Goal: Transaction & Acquisition: Purchase product/service

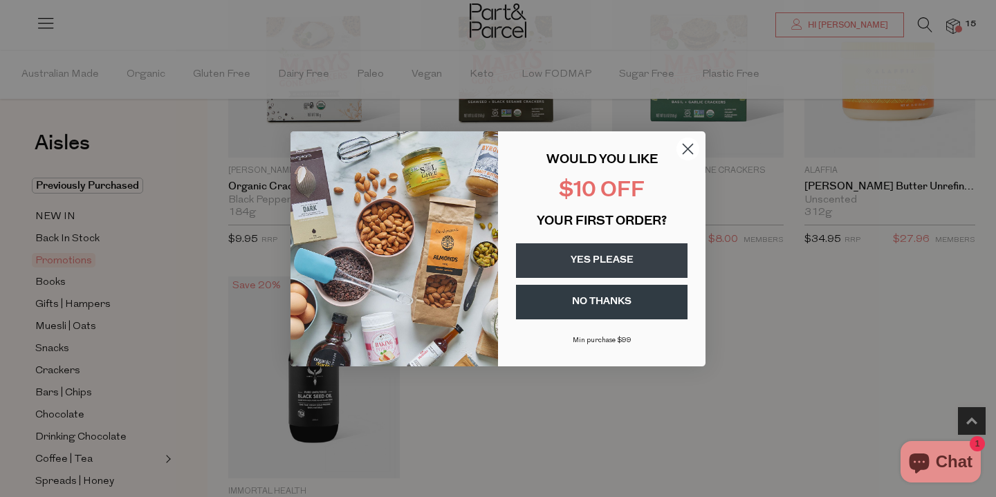
click at [620, 310] on button "NO THANKS" at bounding box center [601, 302] width 171 height 35
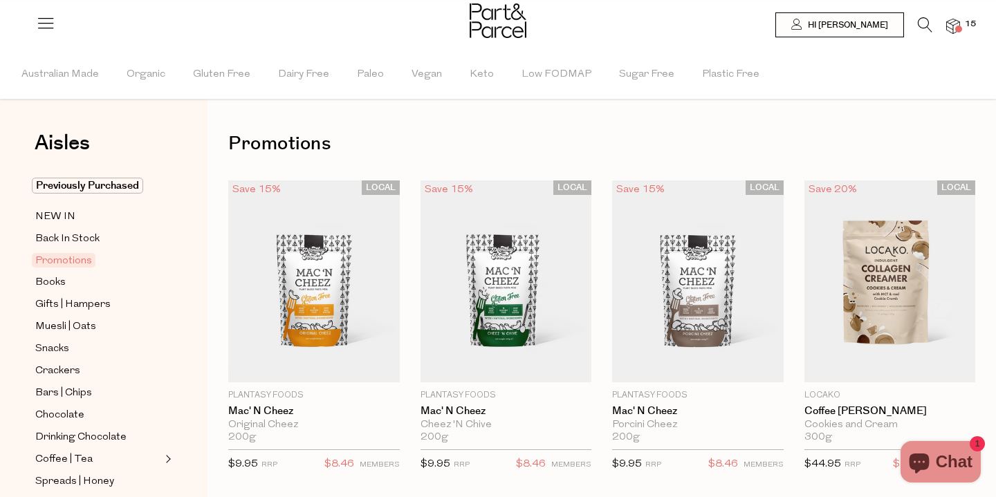
click at [922, 25] on icon at bounding box center [925, 24] width 15 height 15
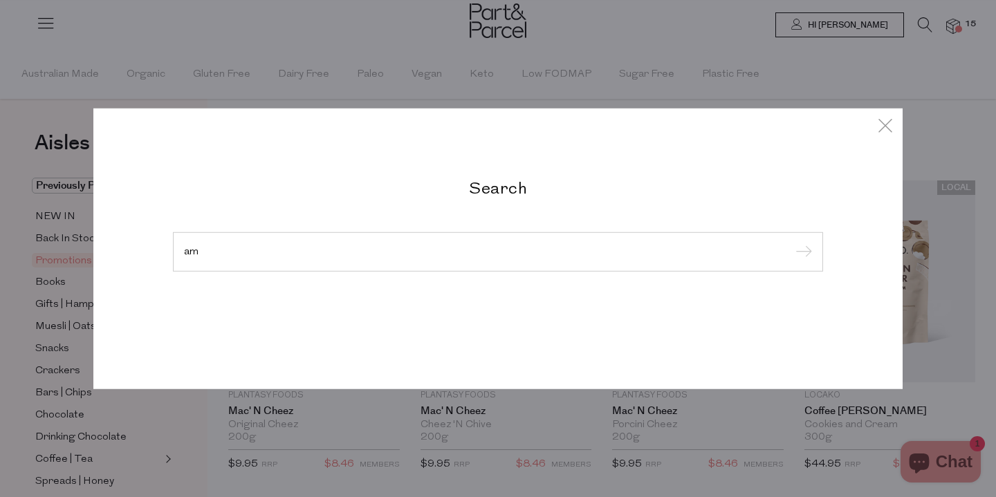
type input "a"
type input "camomile tea"
click at [801, 252] on input "submit" at bounding box center [801, 252] width 21 height 21
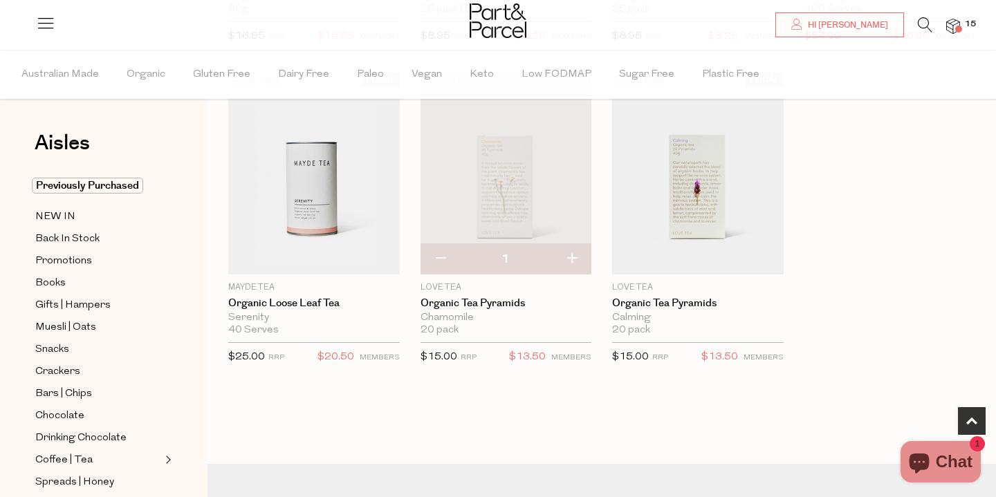
scroll to position [405, 0]
click at [577, 254] on button "button" at bounding box center [571, 257] width 39 height 30
click at [555, 257] on button "button" at bounding box center [571, 257] width 39 height 30
click at [571, 254] on button "button" at bounding box center [571, 257] width 39 height 30
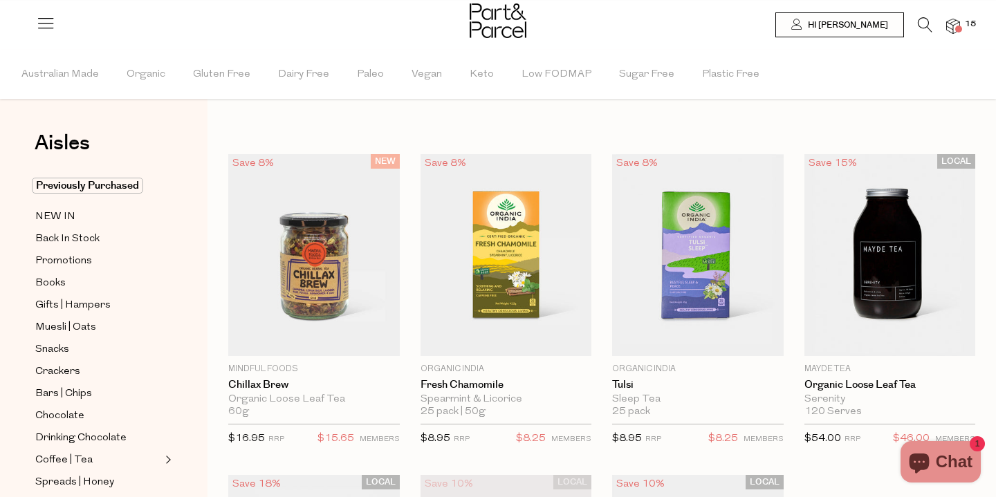
scroll to position [0, 0]
click at [956, 26] on span at bounding box center [958, 29] width 7 height 7
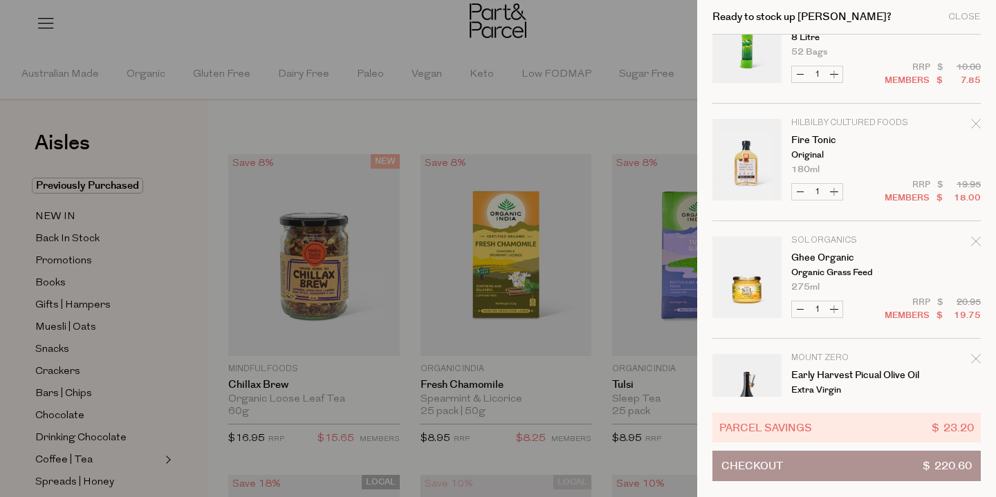
scroll to position [50, 0]
click at [973, 122] on icon "Remove Fire Tonic" at bounding box center [975, 122] width 9 height 9
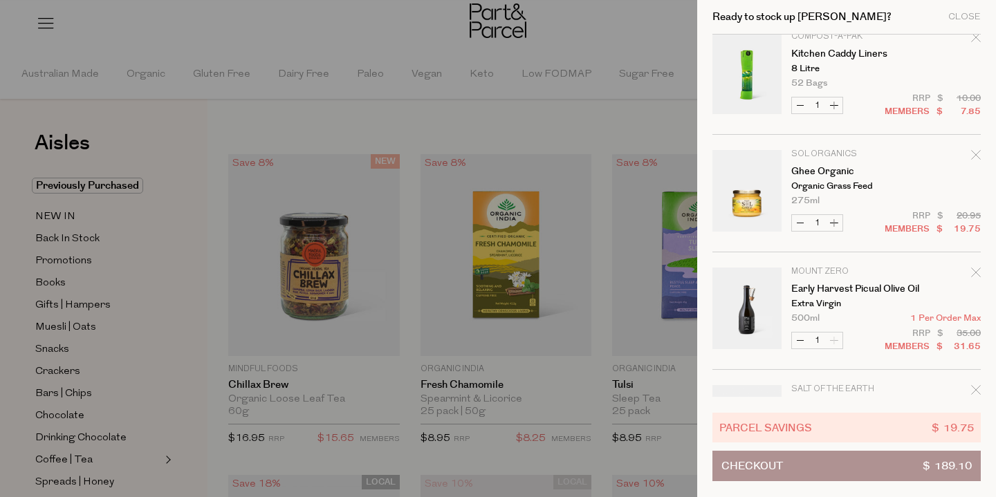
scroll to position [26, 0]
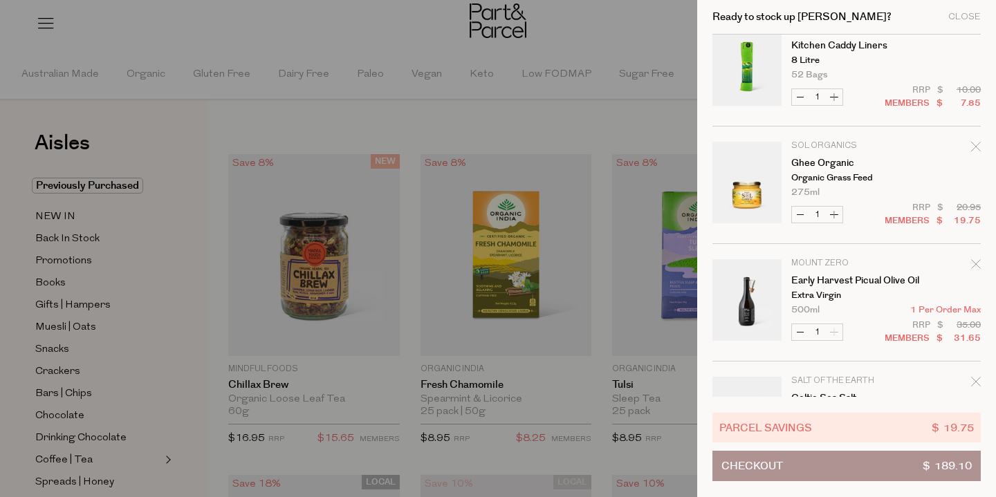
click at [976, 261] on icon "Remove Early Harvest Picual Olive Oil" at bounding box center [976, 264] width 10 height 10
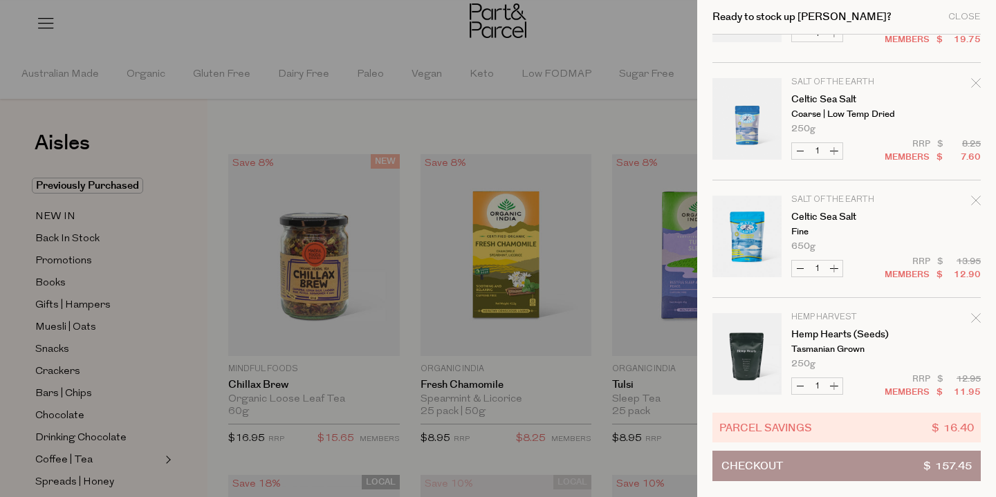
scroll to position [210, 0]
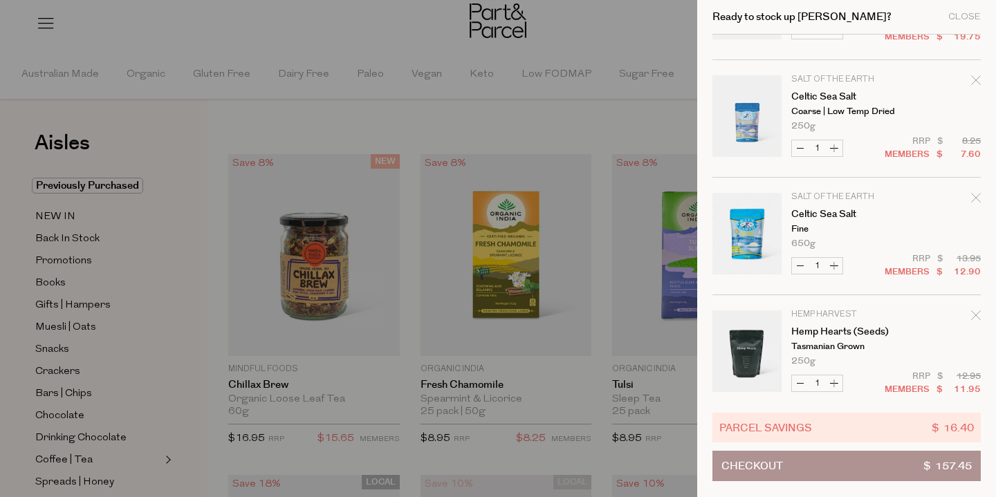
click at [972, 79] on icon "Remove Celtic Sea Salt" at bounding box center [975, 79] width 9 height 9
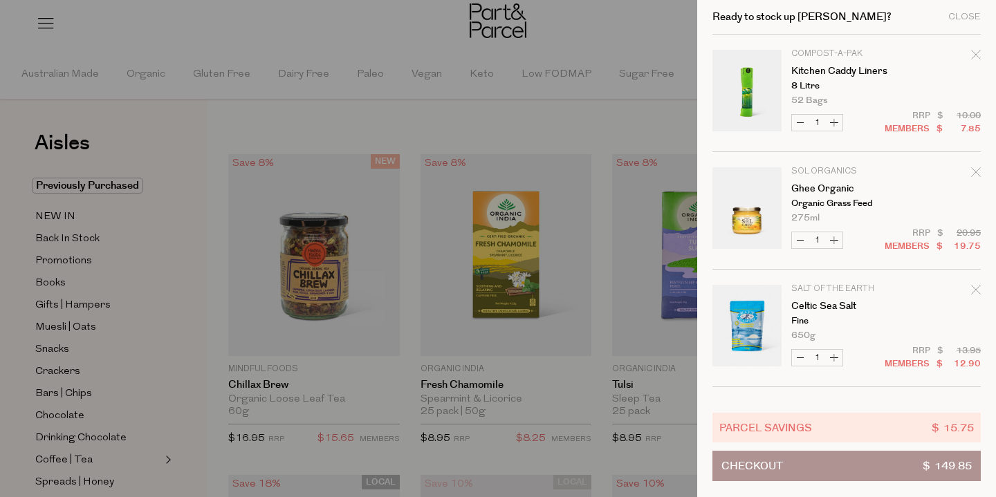
scroll to position [4, 0]
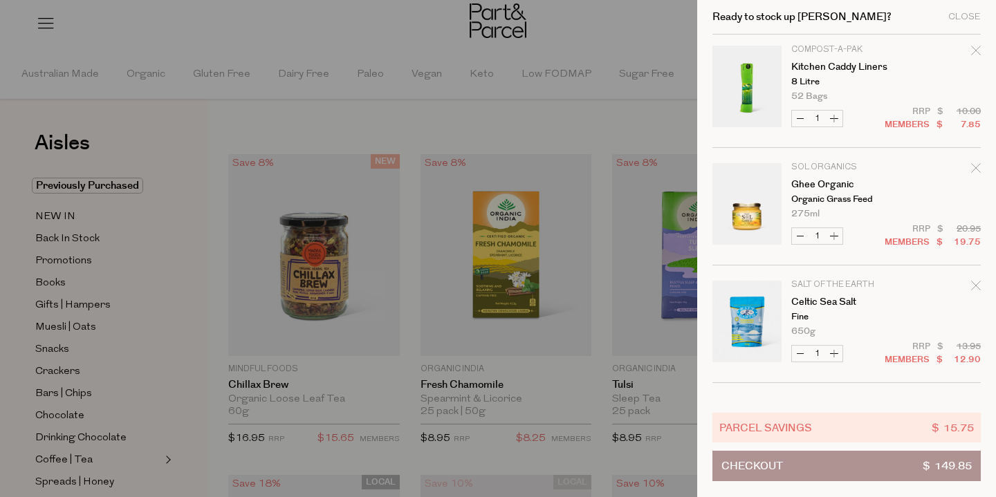
click at [332, 222] on div at bounding box center [498, 248] width 996 height 497
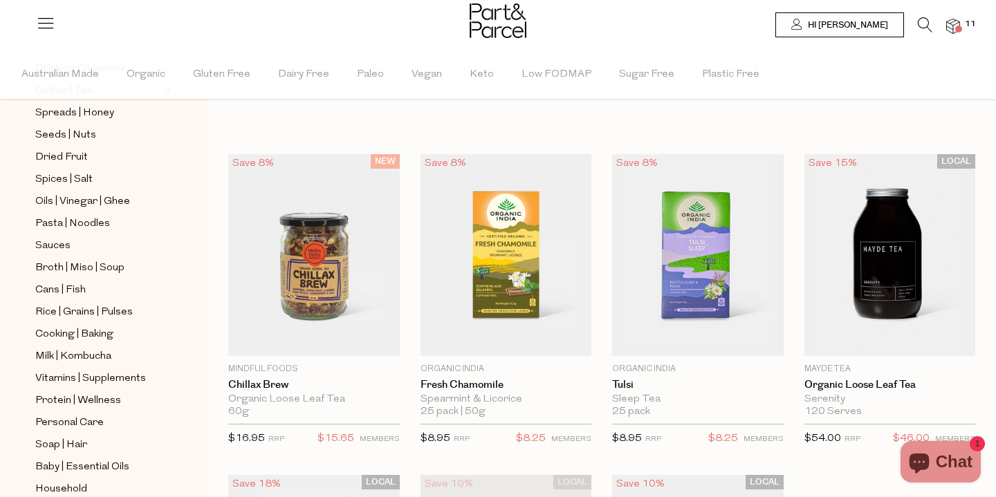
scroll to position [372, 0]
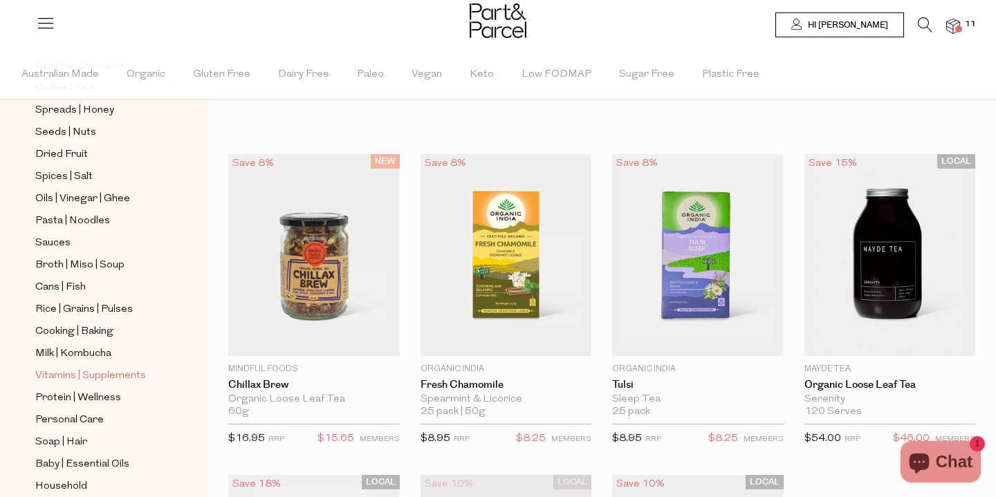
click at [101, 373] on span "Vitamins | Supplements" at bounding box center [90, 376] width 111 height 17
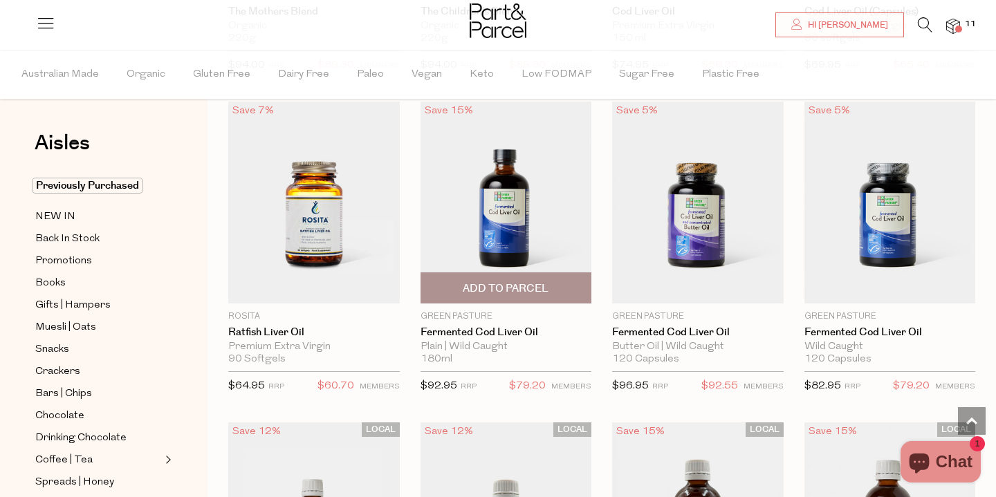
scroll to position [3289, 0]
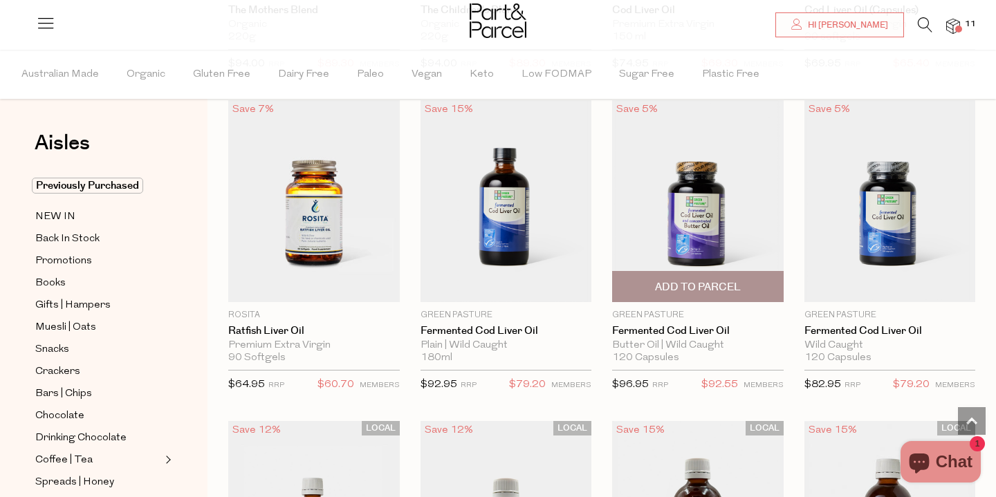
click at [683, 211] on img at bounding box center [697, 201] width 171 height 202
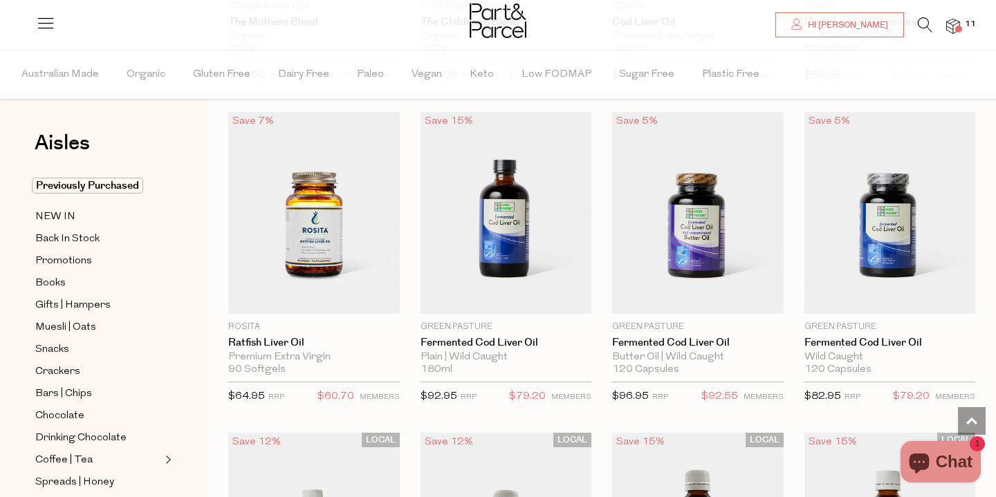
scroll to position [3276, 0]
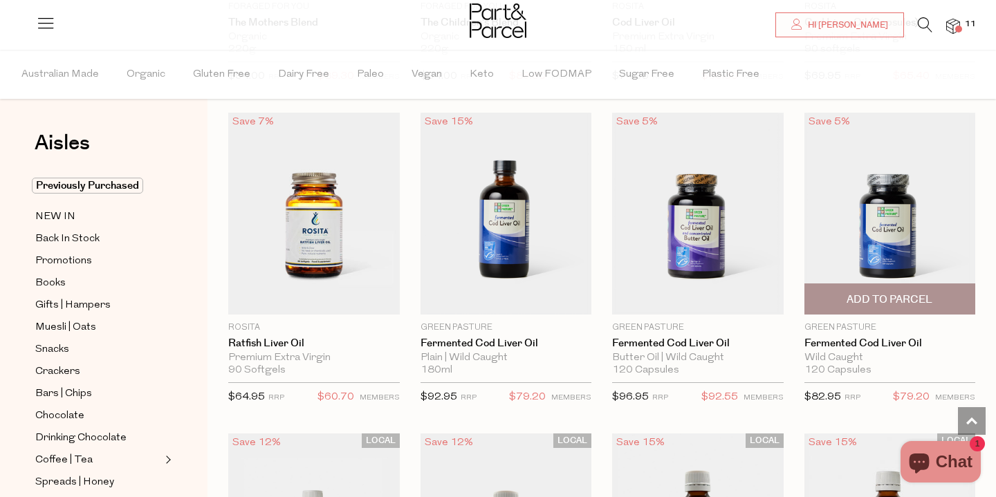
click at [893, 263] on img at bounding box center [889, 214] width 171 height 202
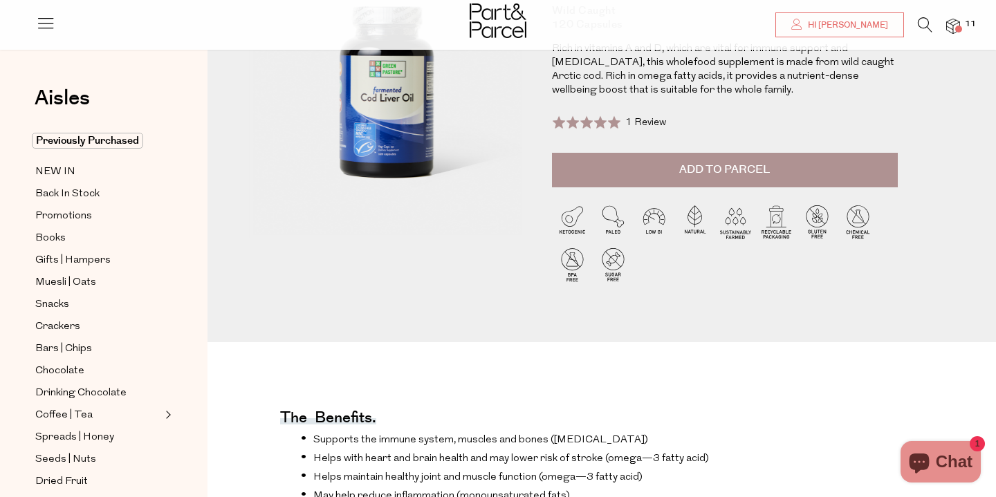
scroll to position [180, 0]
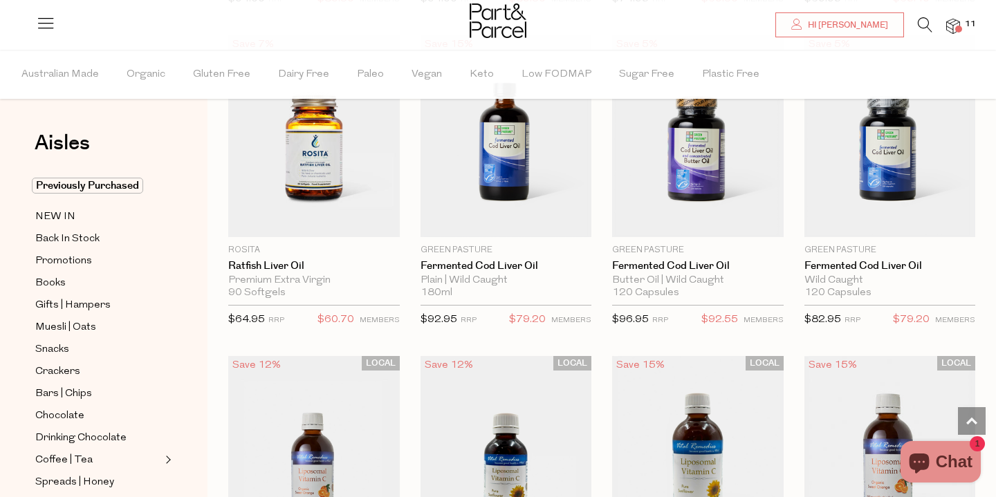
scroll to position [3357, 0]
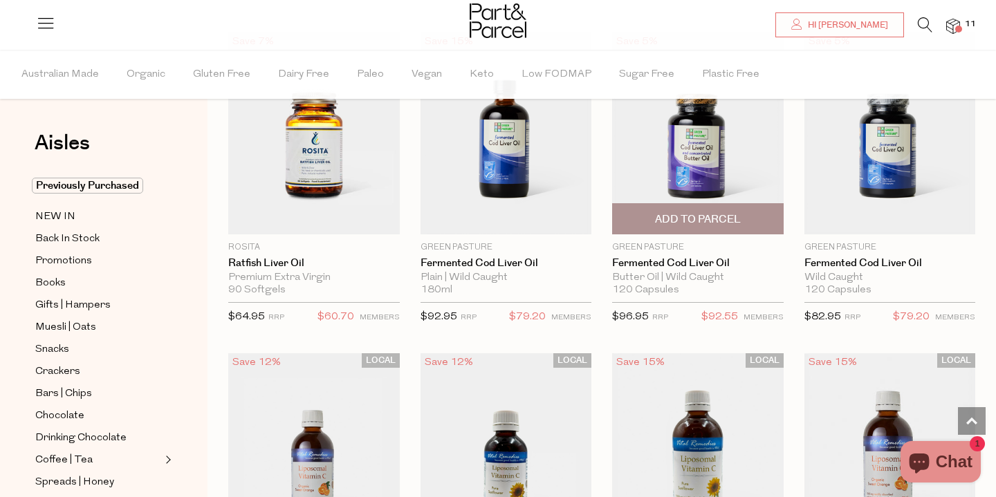
click at [722, 216] on span "Add To Parcel" at bounding box center [698, 219] width 86 height 15
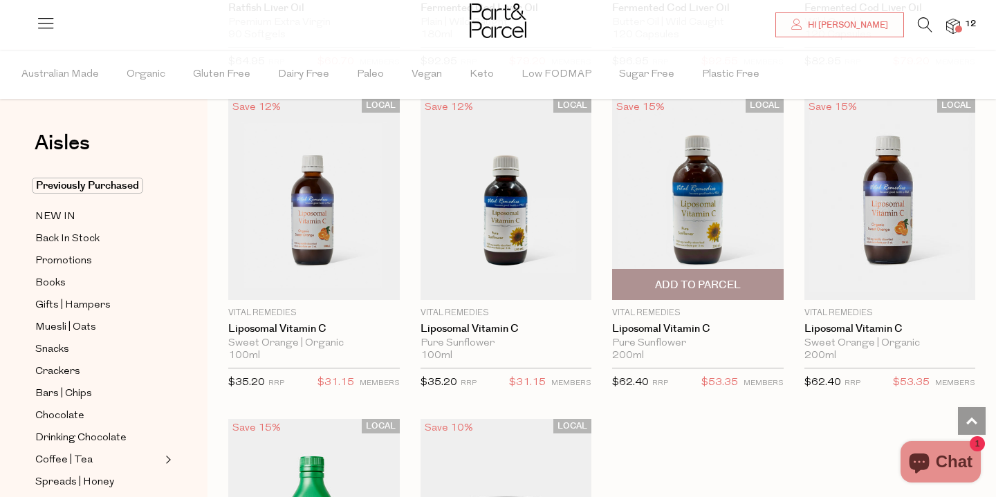
scroll to position [3610, 0]
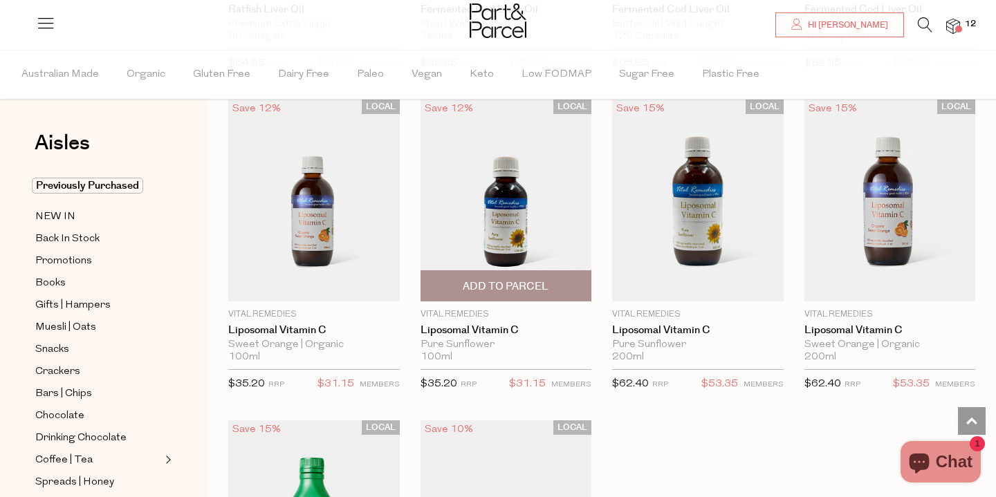
click at [523, 231] on img at bounding box center [505, 201] width 171 height 202
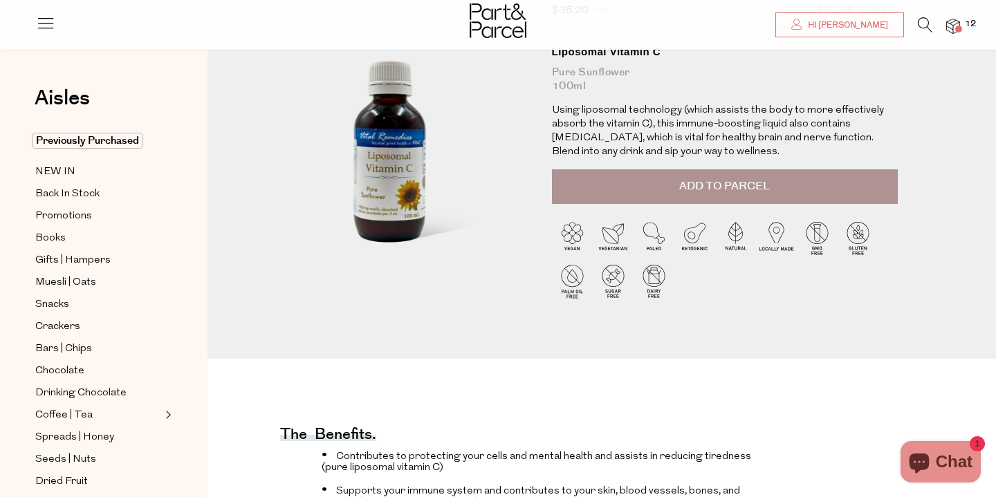
scroll to position [122, 0]
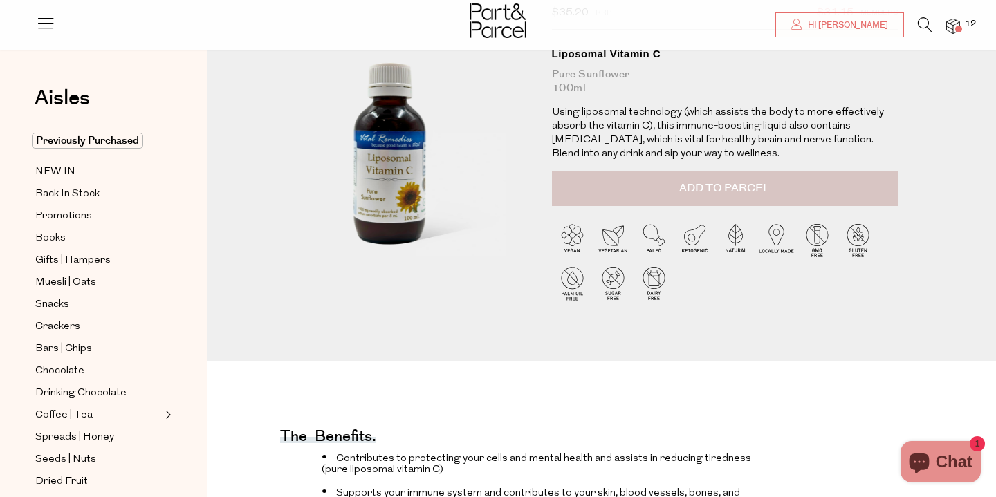
click at [732, 187] on span "Add to Parcel" at bounding box center [724, 188] width 91 height 16
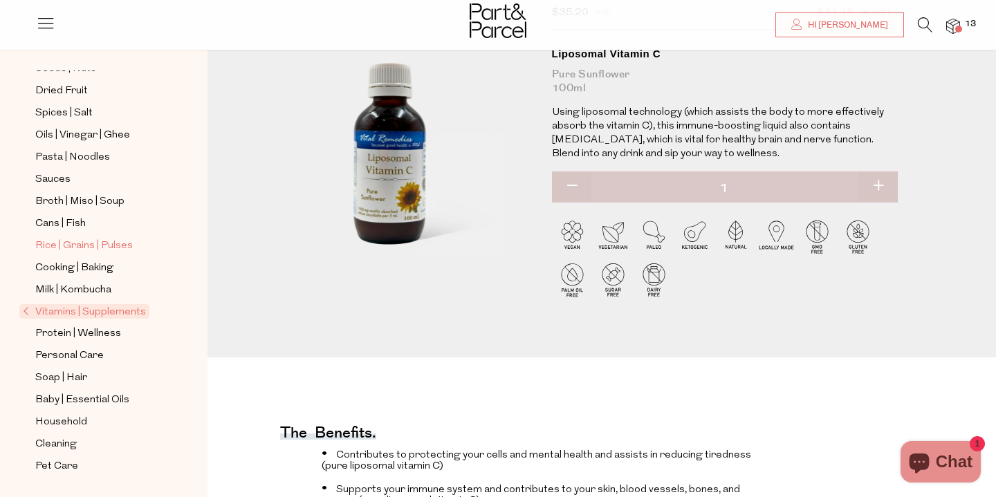
scroll to position [391, 0]
click at [64, 444] on span "Cleaning" at bounding box center [55, 444] width 41 height 17
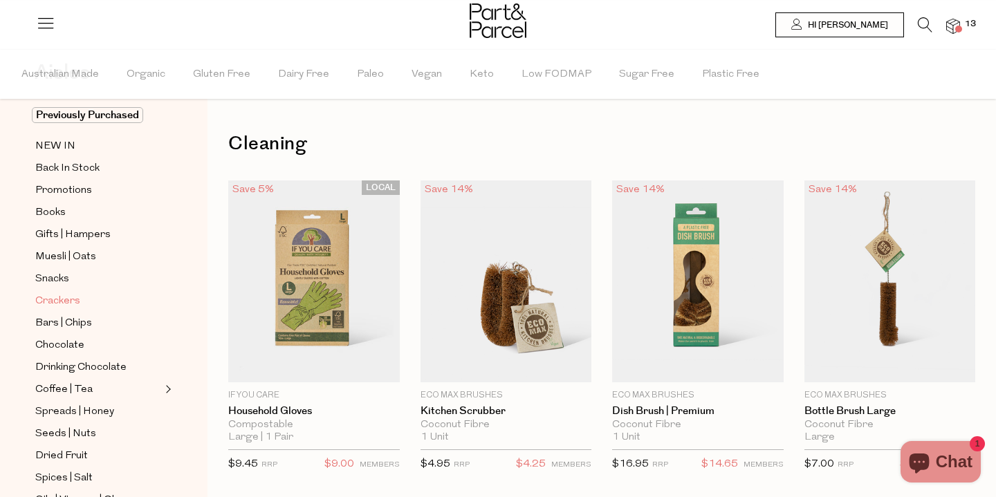
click at [68, 300] on span "Crackers" at bounding box center [57, 301] width 45 height 17
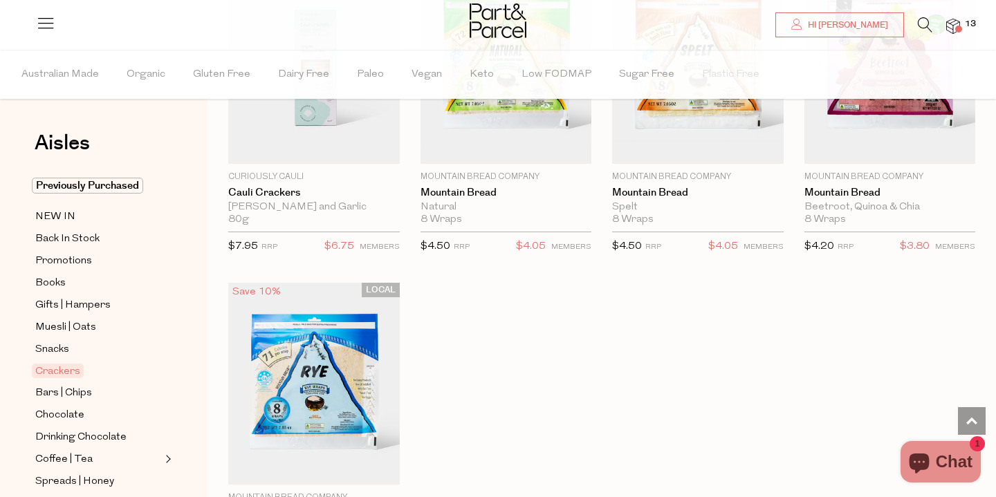
scroll to position [2786, 0]
click at [71, 411] on span "Chocolate" at bounding box center [59, 415] width 49 height 17
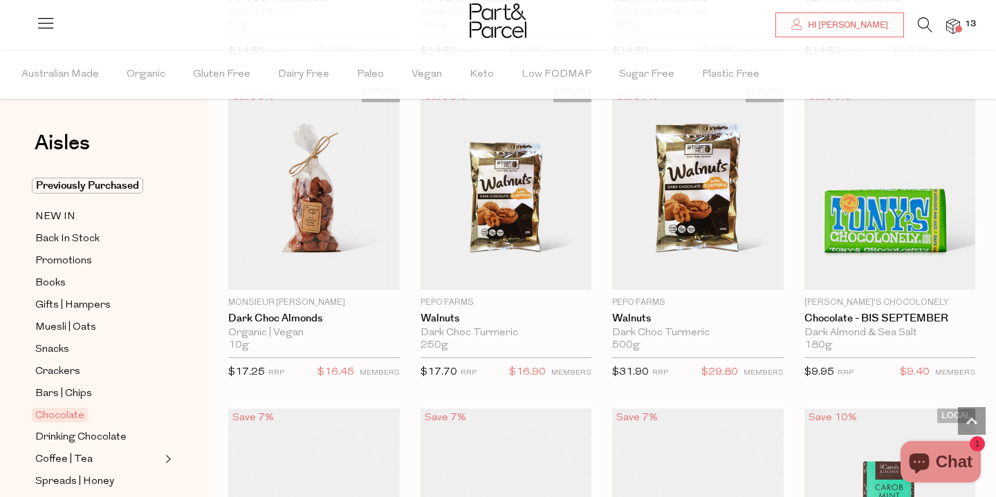
scroll to position [2980, 0]
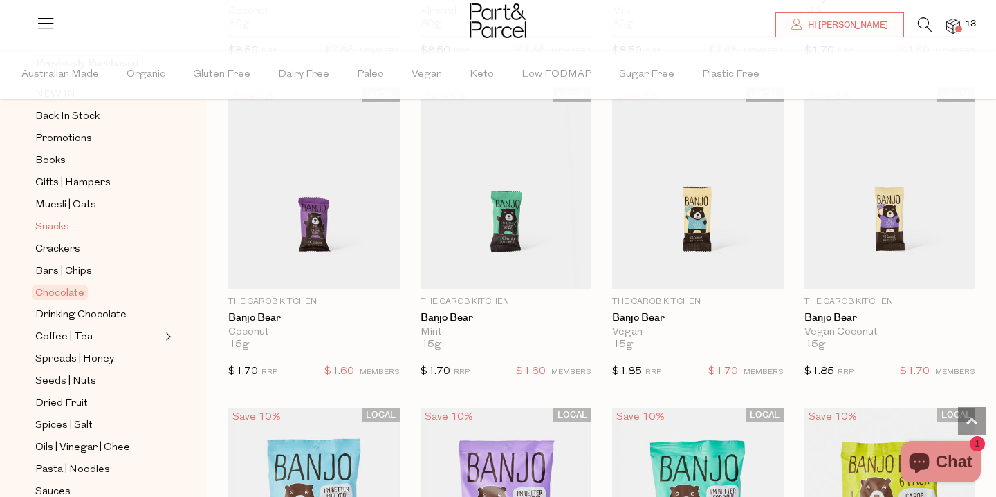
scroll to position [124, 0]
click at [81, 378] on span "Seeds | Nuts" at bounding box center [65, 380] width 61 height 17
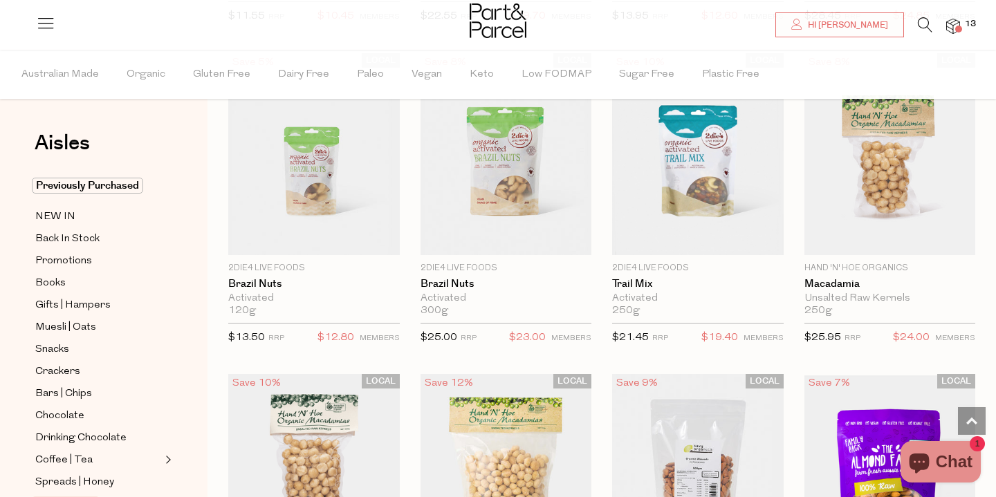
scroll to position [1064, 0]
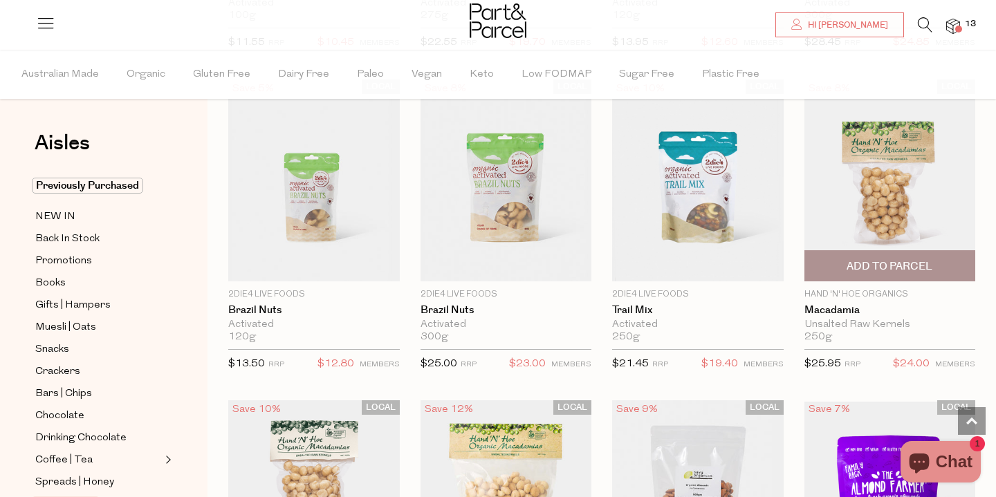
click at [885, 272] on span "Add To Parcel" at bounding box center [889, 266] width 86 height 15
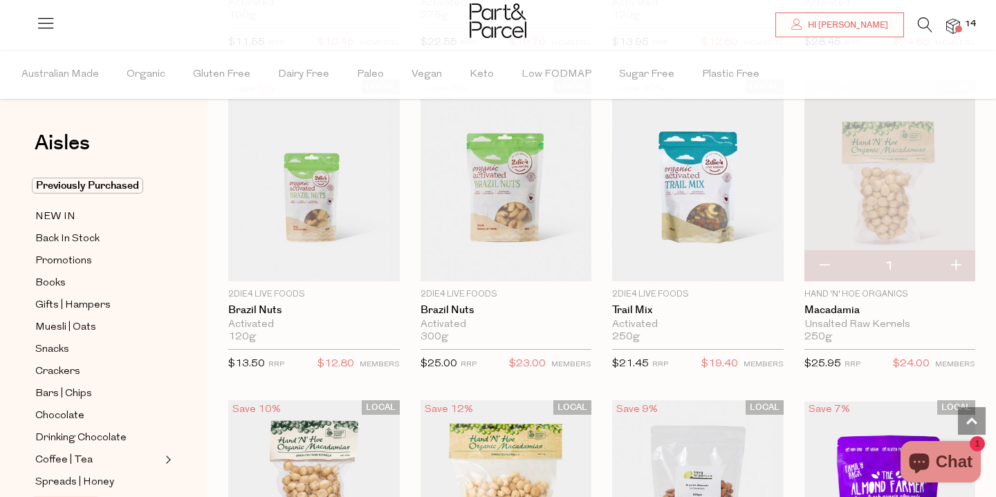
click at [952, 262] on button "button" at bounding box center [955, 266] width 39 height 30
click at [954, 25] on img at bounding box center [953, 27] width 14 height 16
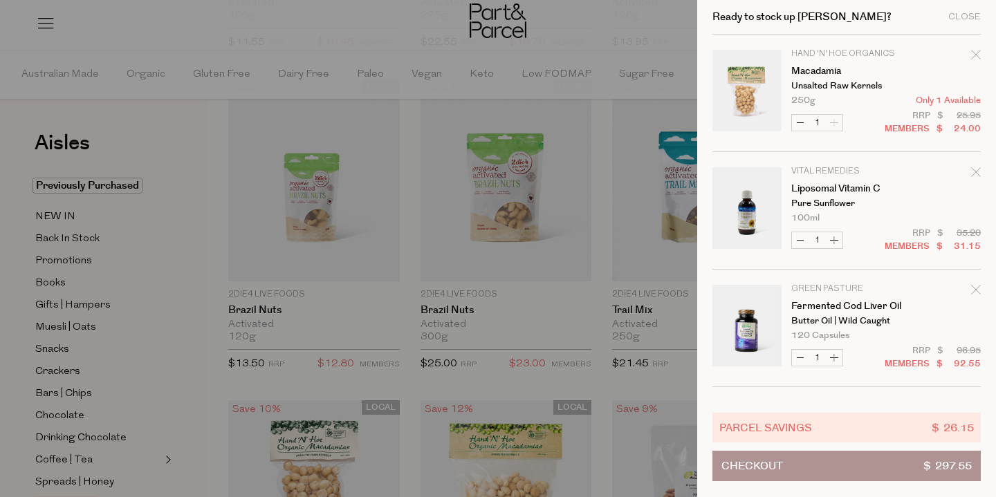
scroll to position [1, 0]
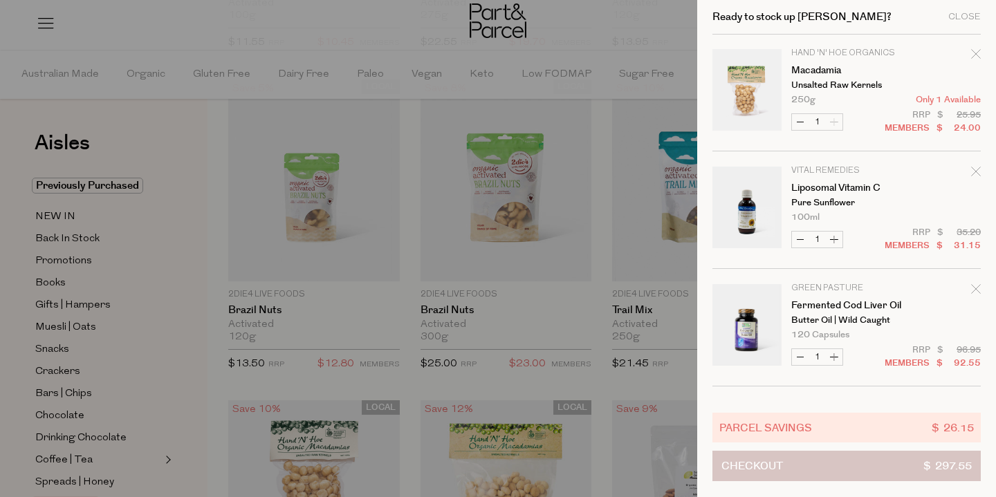
click at [895, 470] on button "Checkout $ 297.55" at bounding box center [846, 466] width 268 height 30
